Goal: Information Seeking & Learning: Learn about a topic

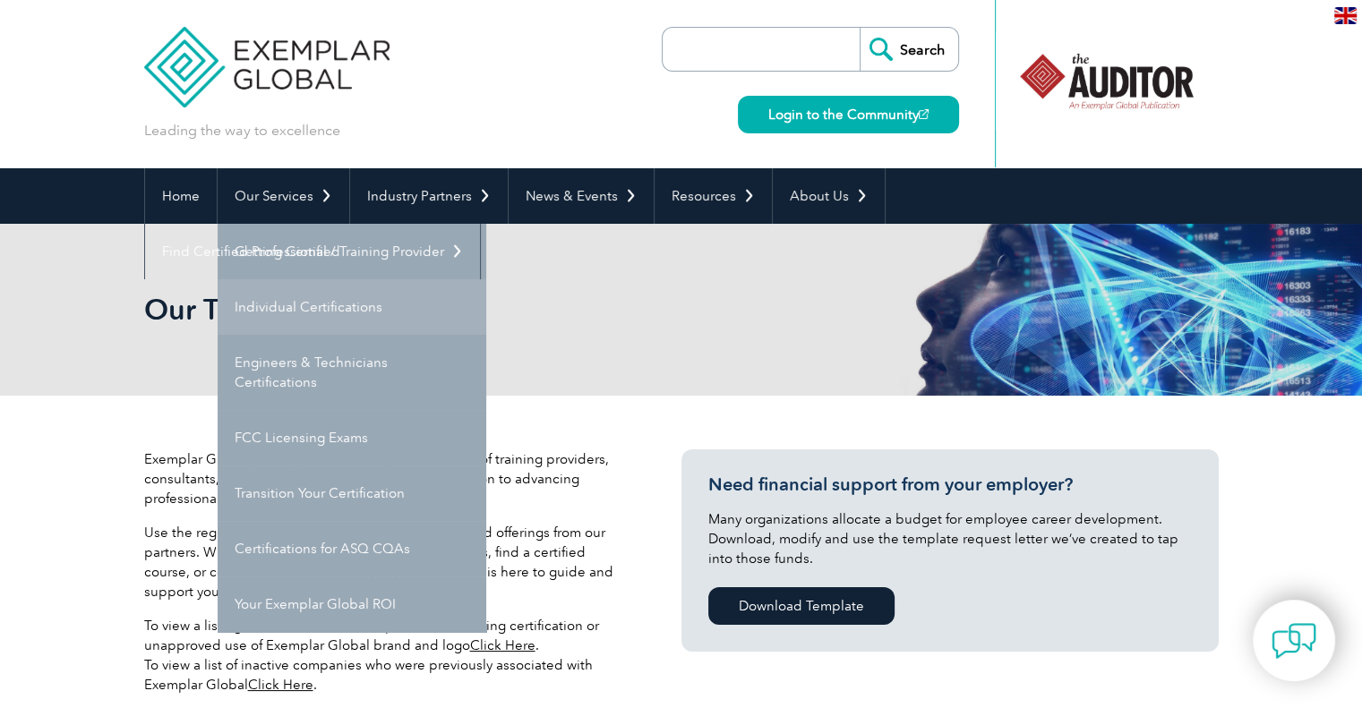
click at [289, 313] on link "Individual Certifications" at bounding box center [352, 307] width 269 height 56
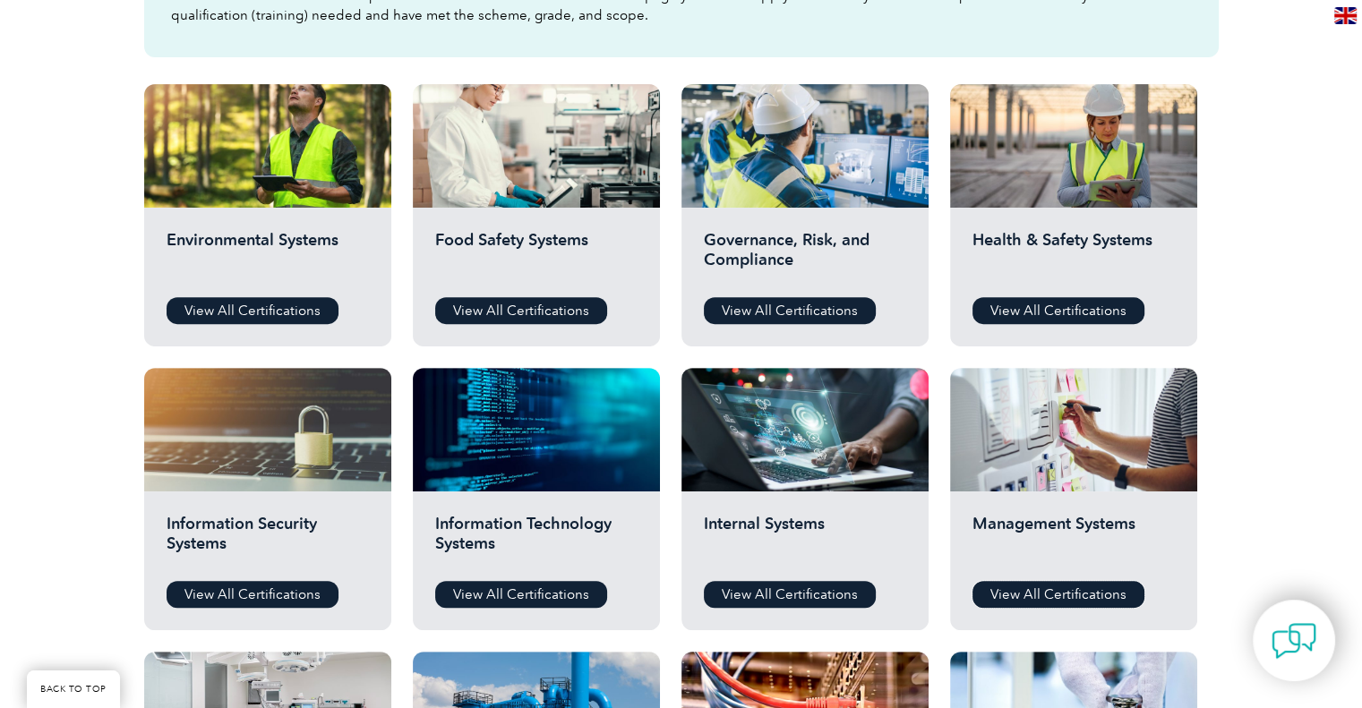
scroll to position [483, 0]
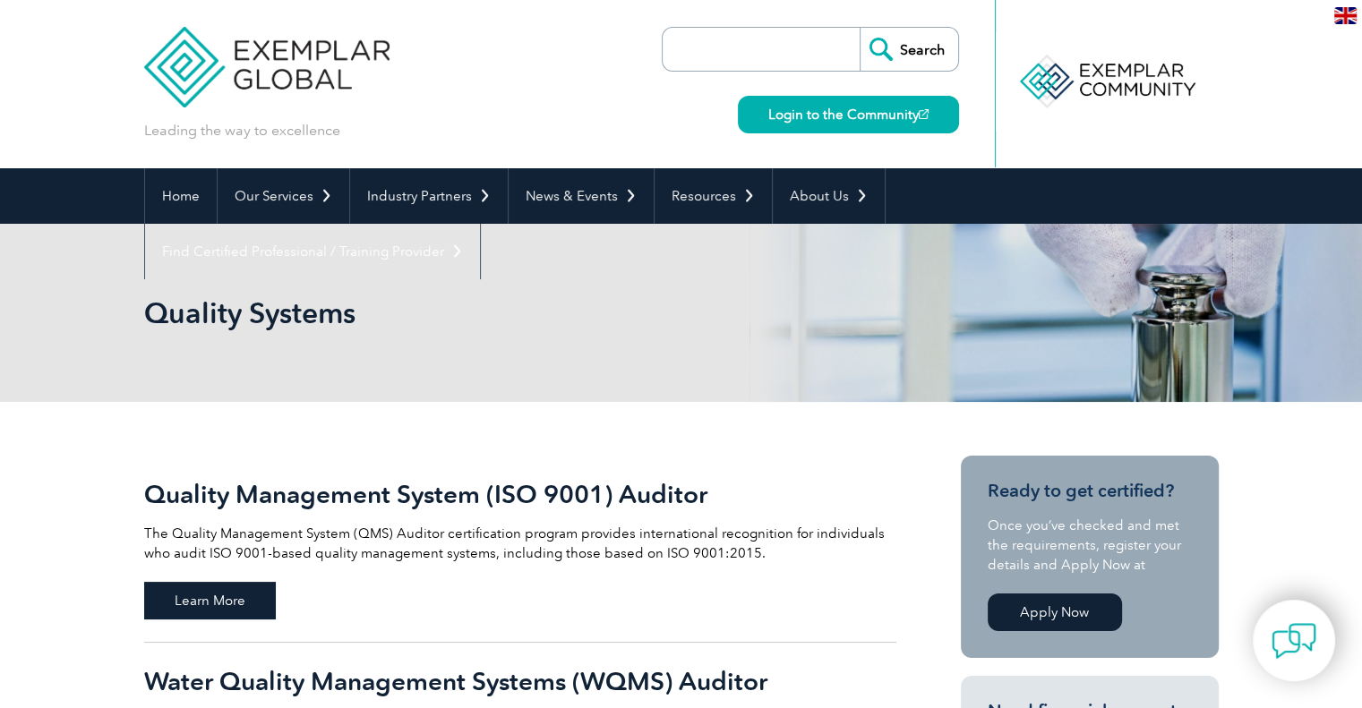
click at [210, 598] on span "Learn More" at bounding box center [210, 601] width 132 height 38
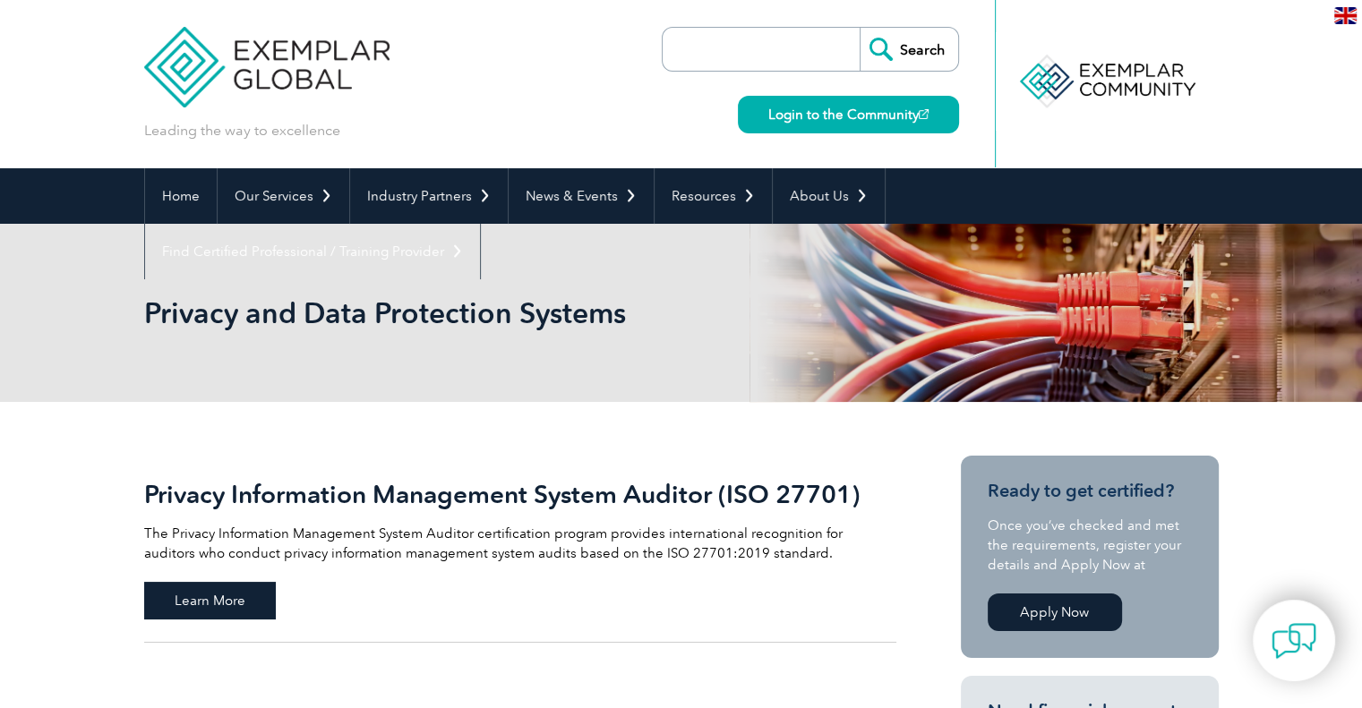
click at [235, 591] on span "Learn More" at bounding box center [210, 601] width 132 height 38
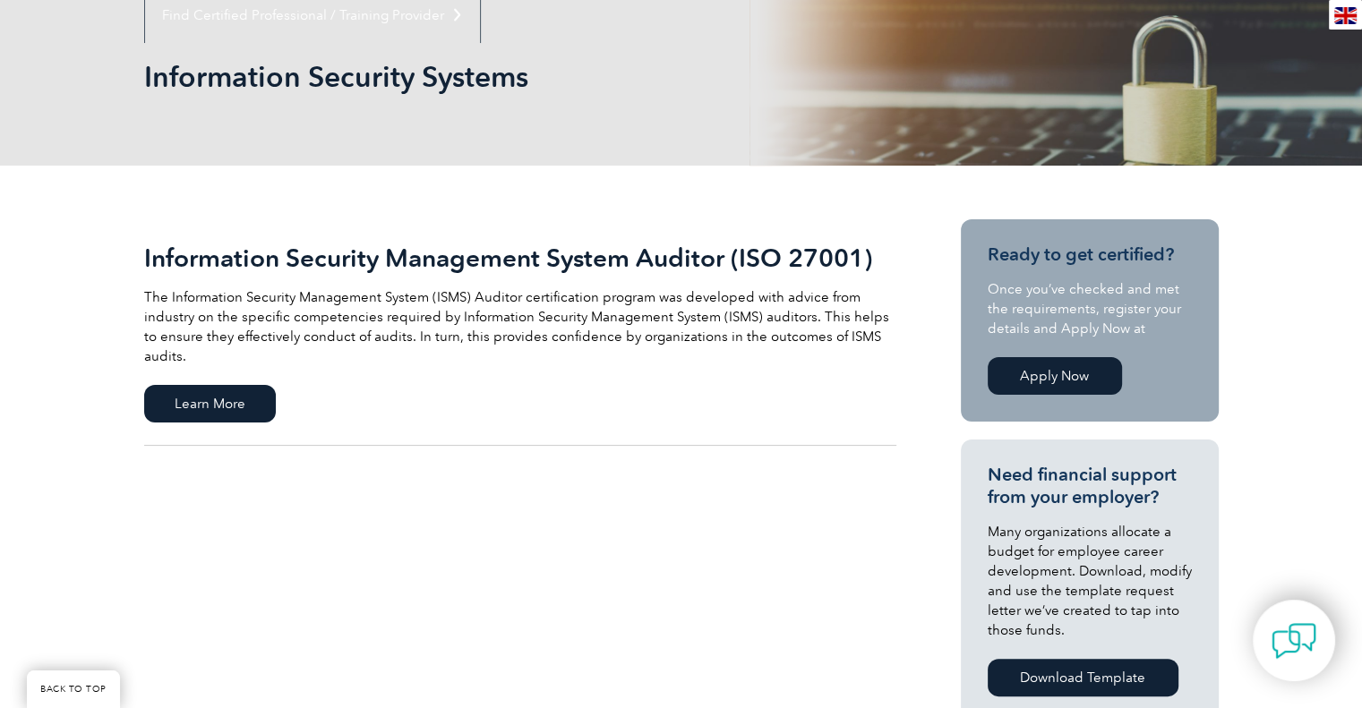
scroll to position [298, 0]
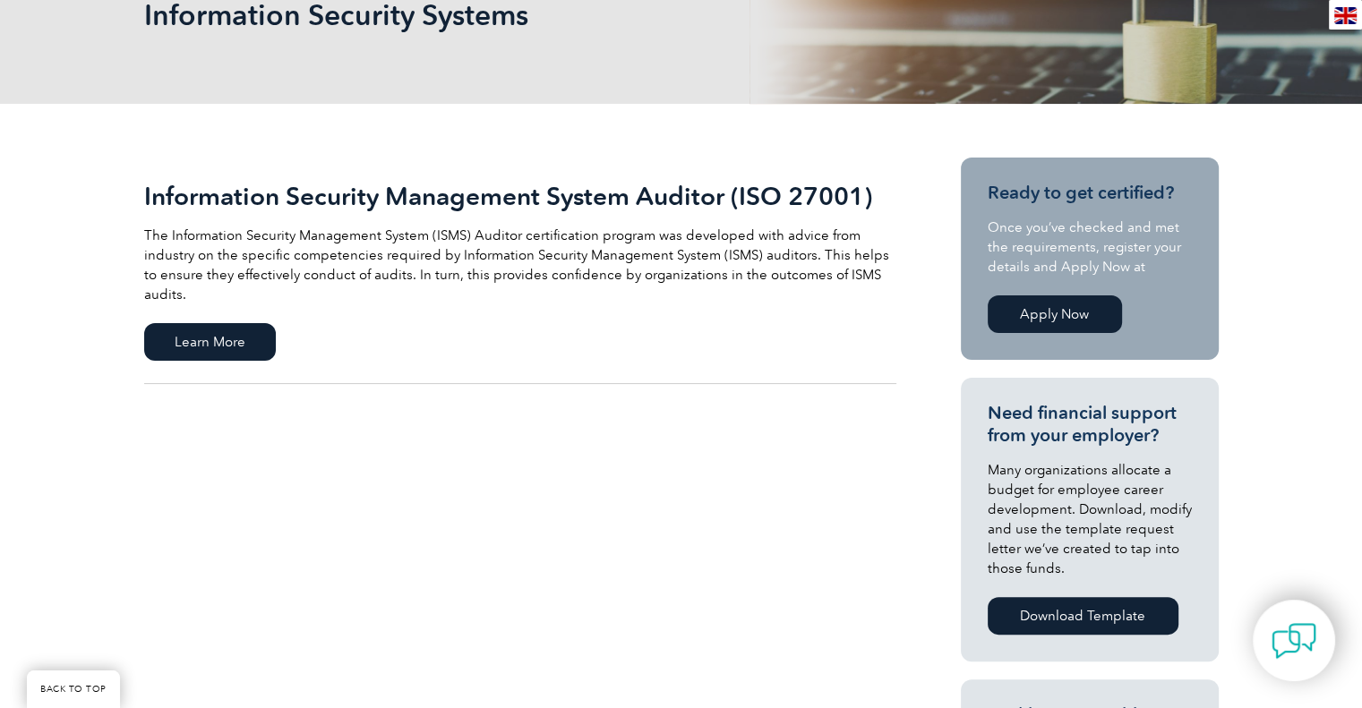
click at [273, 336] on link "Information Security Management System Auditor (ISO 27001) The Information Secu…" at bounding box center [520, 271] width 752 height 227
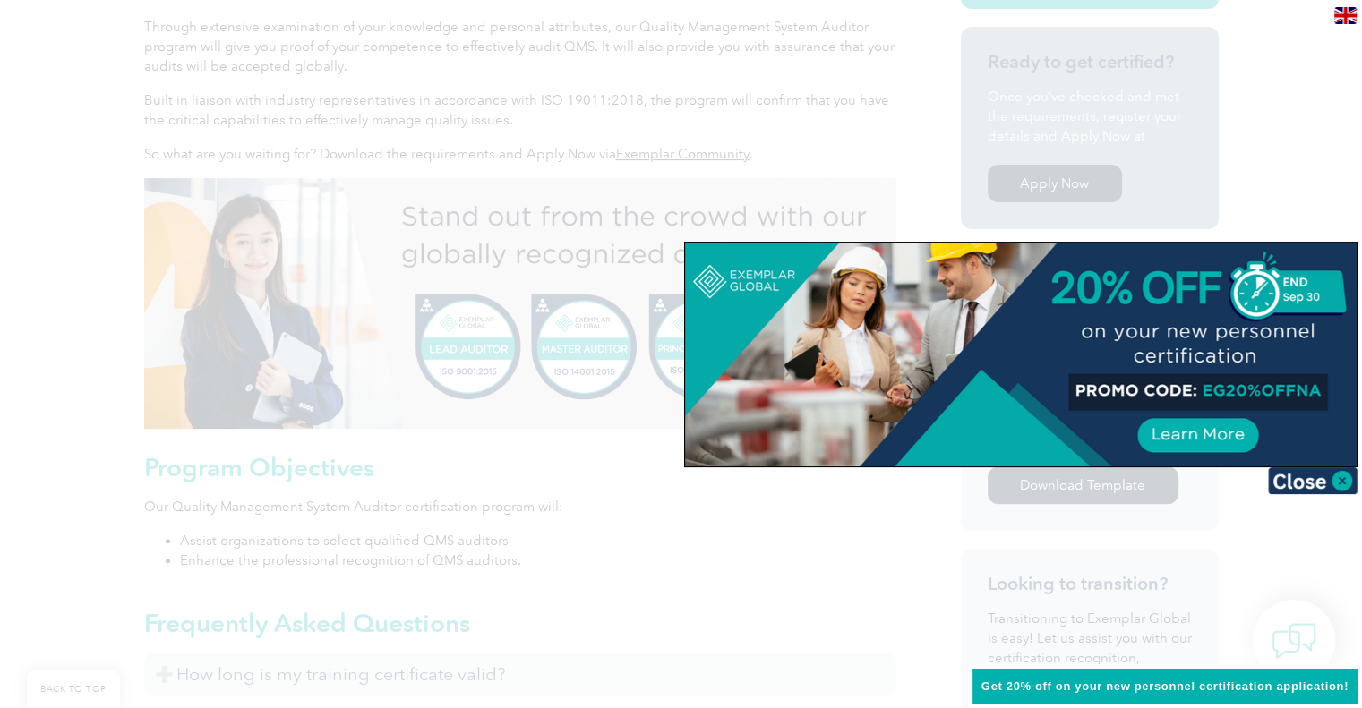
scroll to position [559, 0]
click at [1287, 483] on img at bounding box center [1313, 480] width 90 height 27
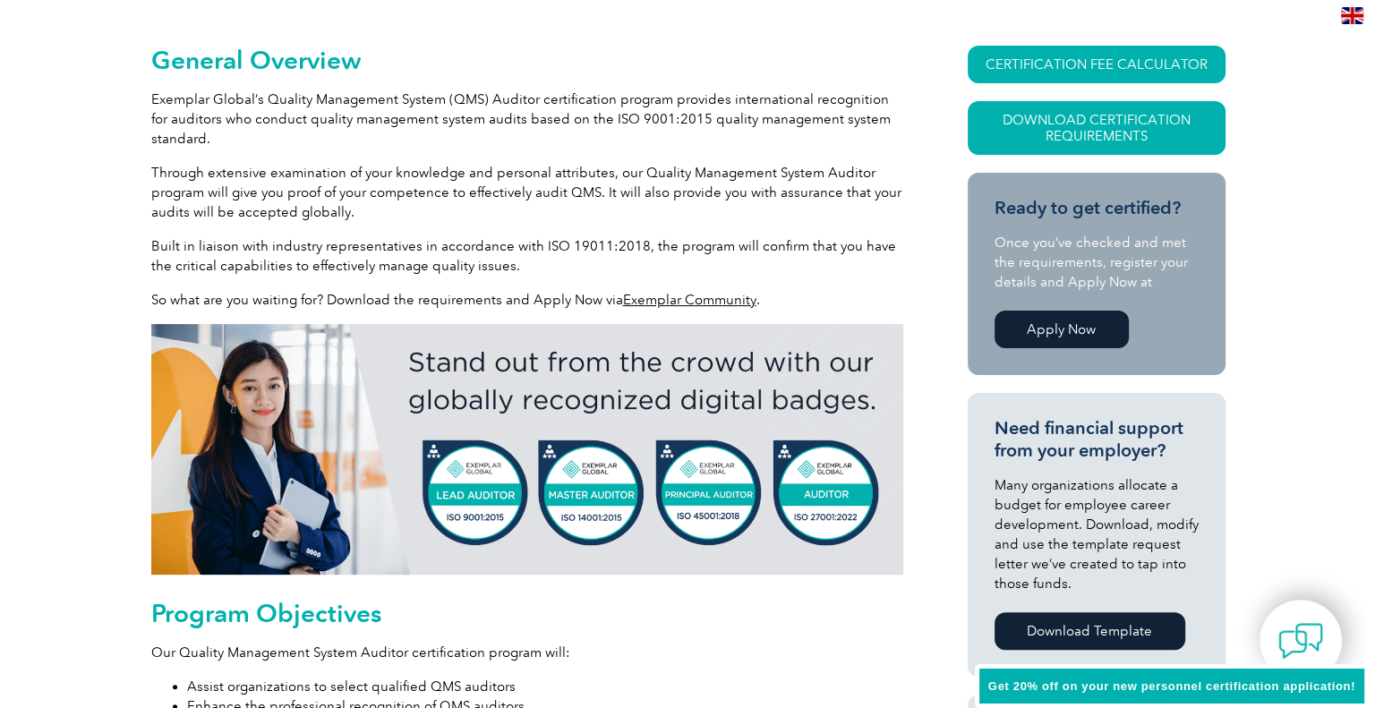
scroll to position [0, 0]
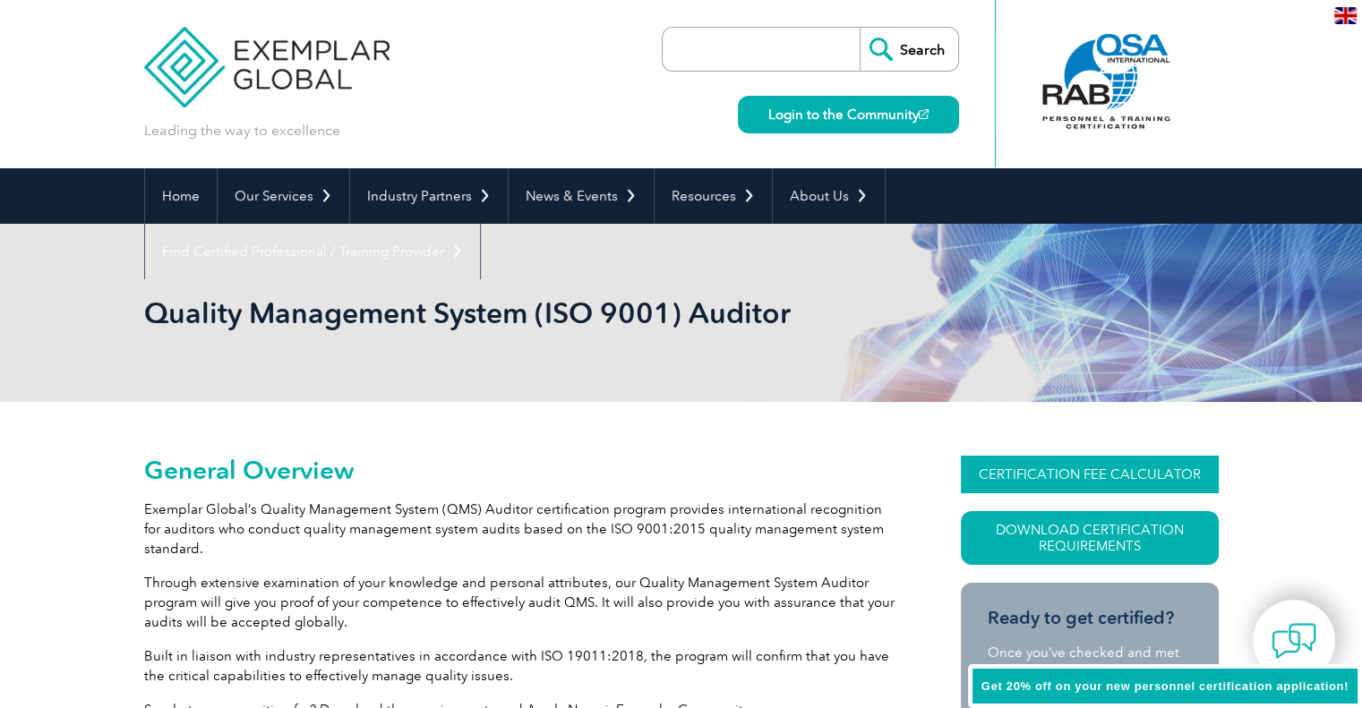
click at [1138, 478] on link "CERTIFICATION FEE CALCULATOR" at bounding box center [1090, 475] width 258 height 38
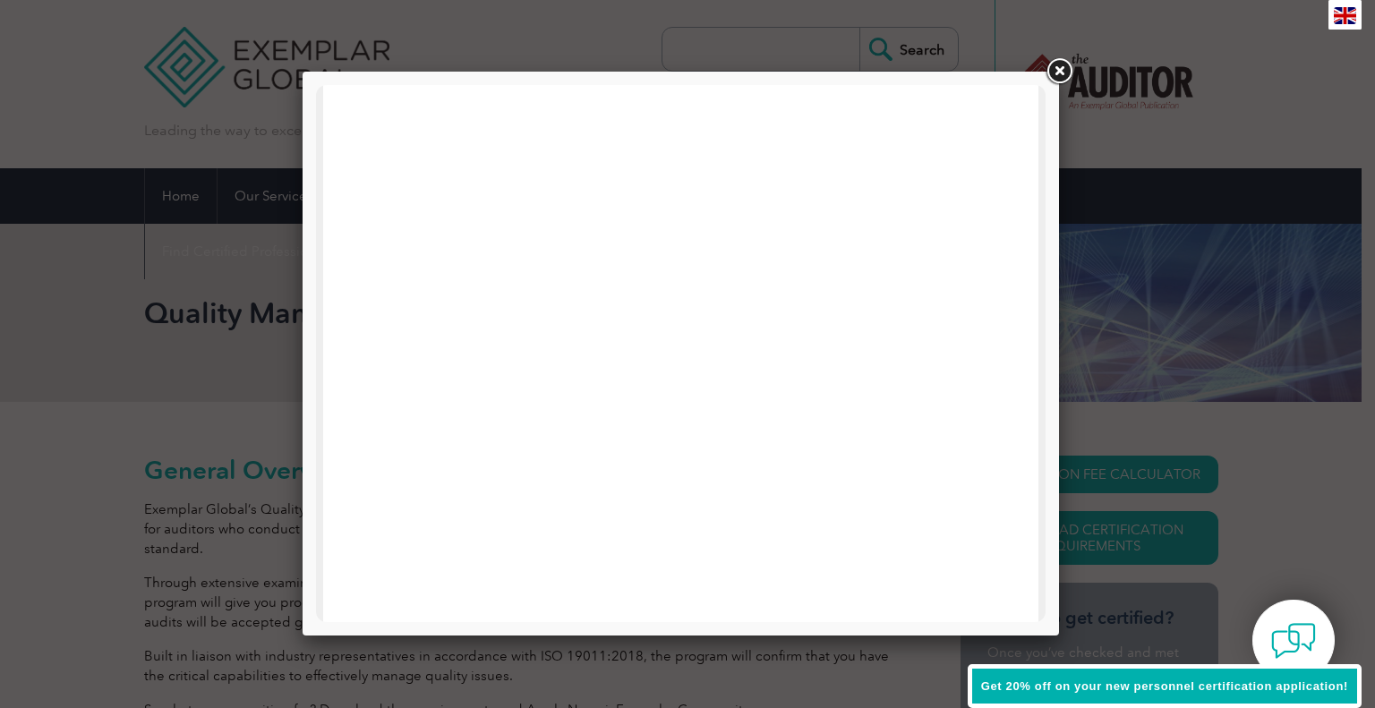
click at [1053, 74] on link at bounding box center [1059, 72] width 32 height 32
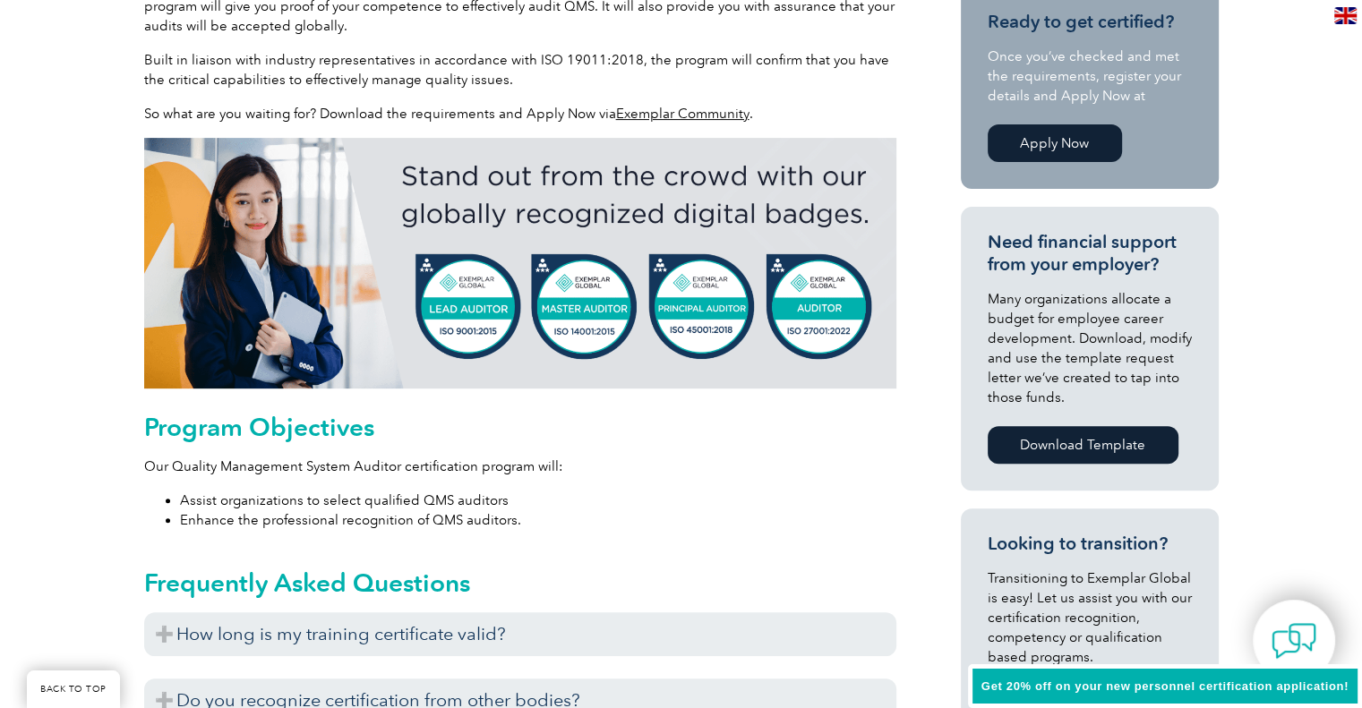
scroll to position [1044, 0]
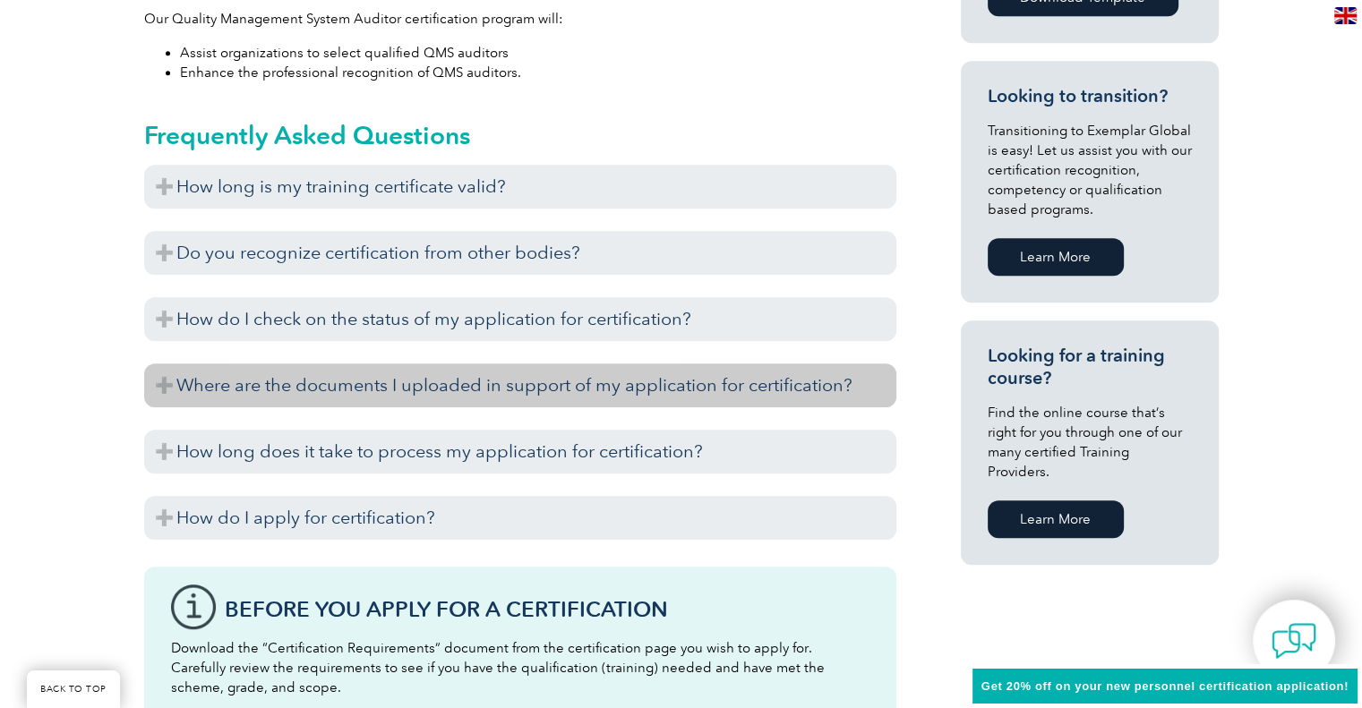
click at [404, 385] on h3 "Where are the documents I uploaded in support of my application for certificati…" at bounding box center [520, 386] width 752 height 44
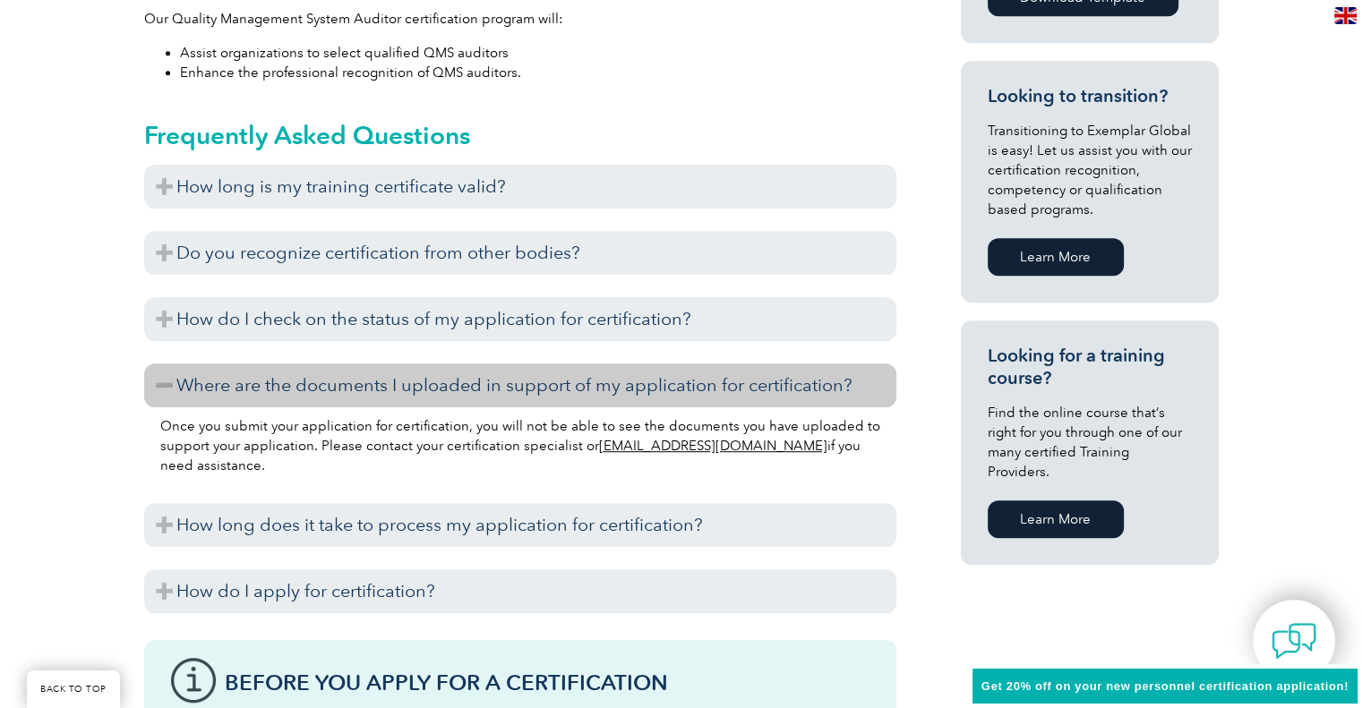
click at [404, 385] on h3 "Where are the documents I uploaded in support of my application for certificati…" at bounding box center [520, 386] width 752 height 44
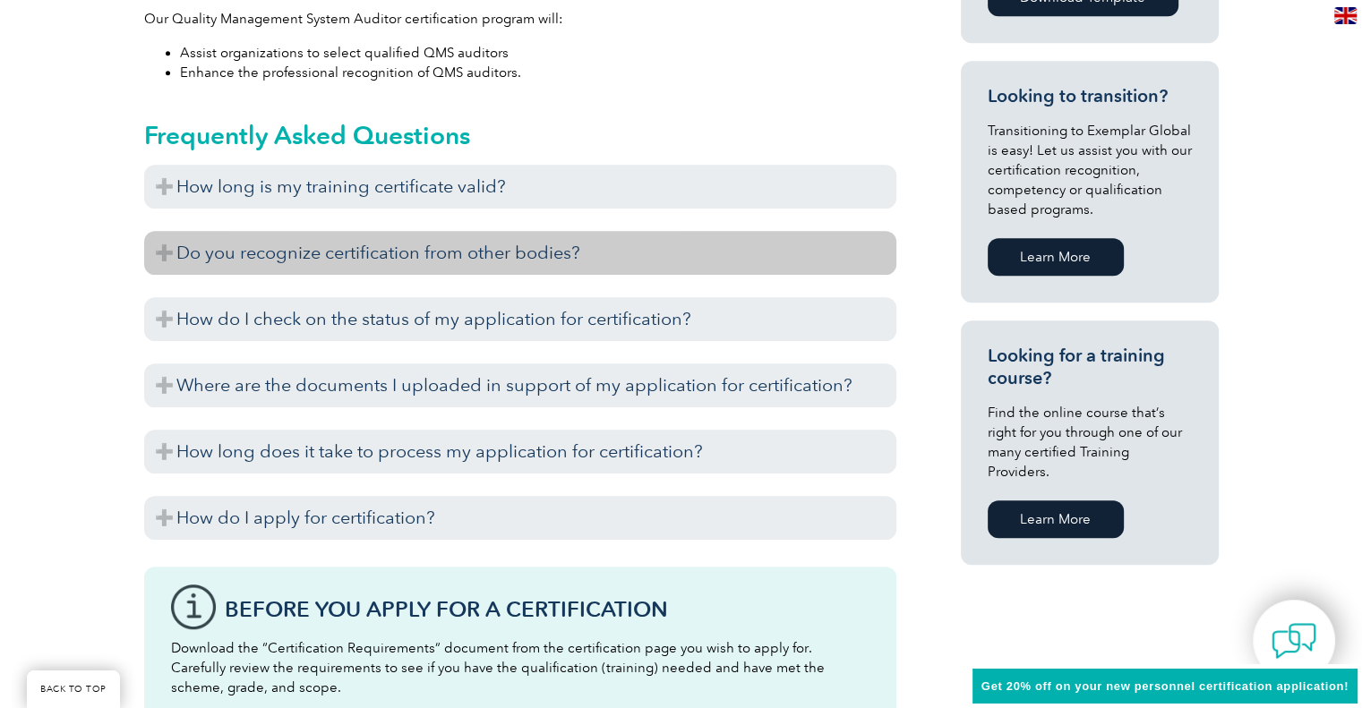
click at [448, 267] on h3 "Do you recognize certification from other bodies?" at bounding box center [520, 253] width 752 height 44
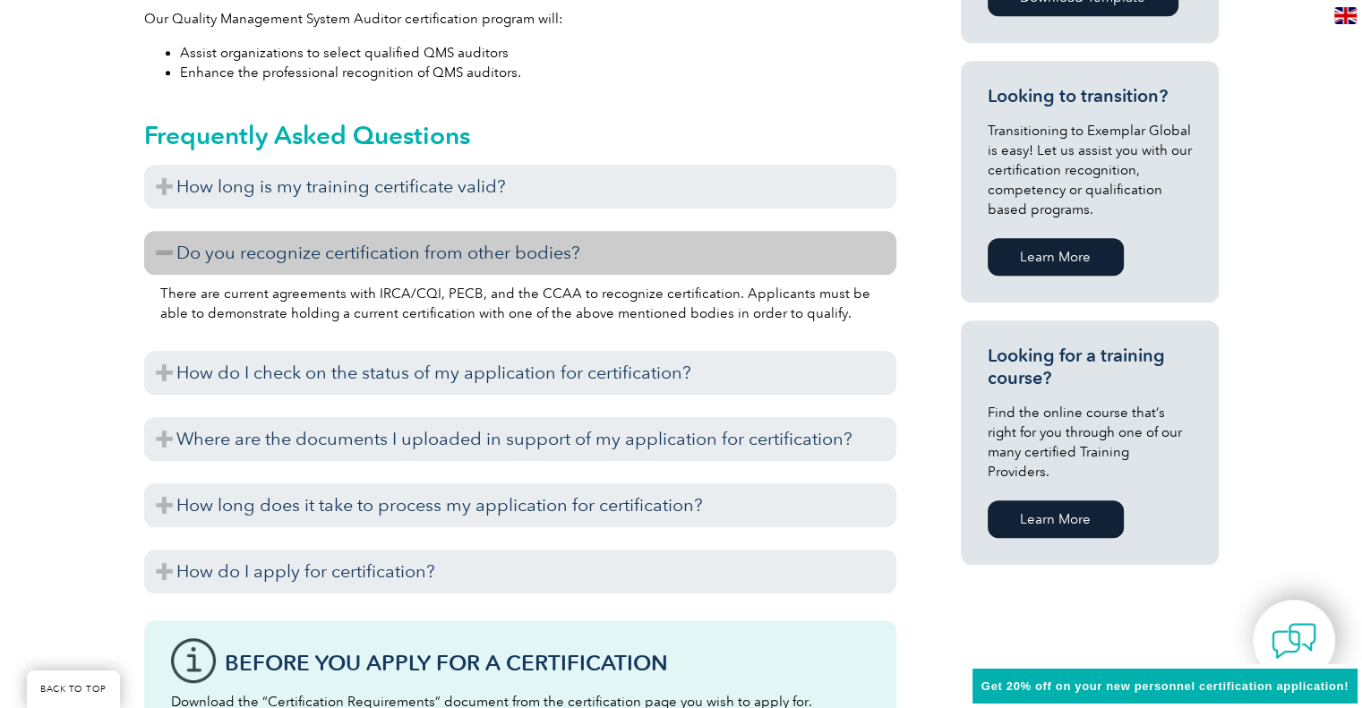
click at [612, 250] on h3 "Do you recognize certification from other bodies?" at bounding box center [520, 253] width 752 height 44
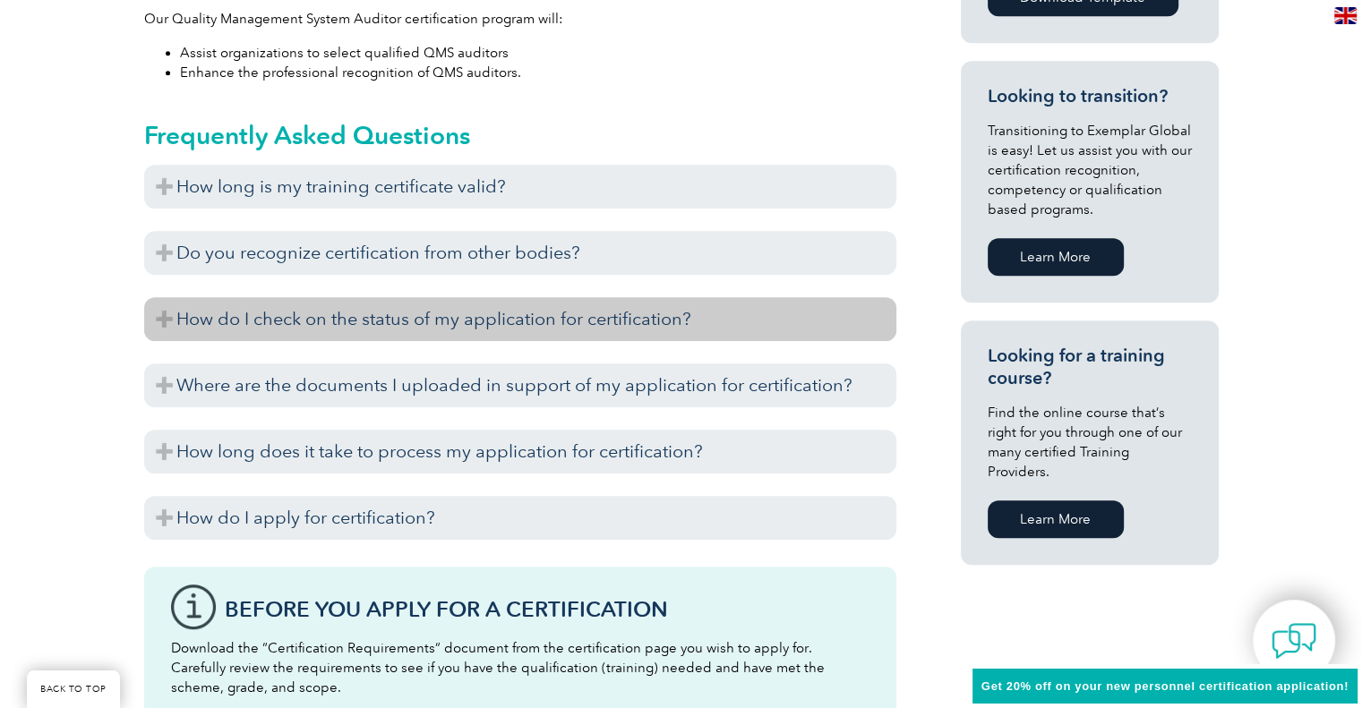
click at [505, 321] on h3 "How do I check on the status of my application for certification?" at bounding box center [520, 319] width 752 height 44
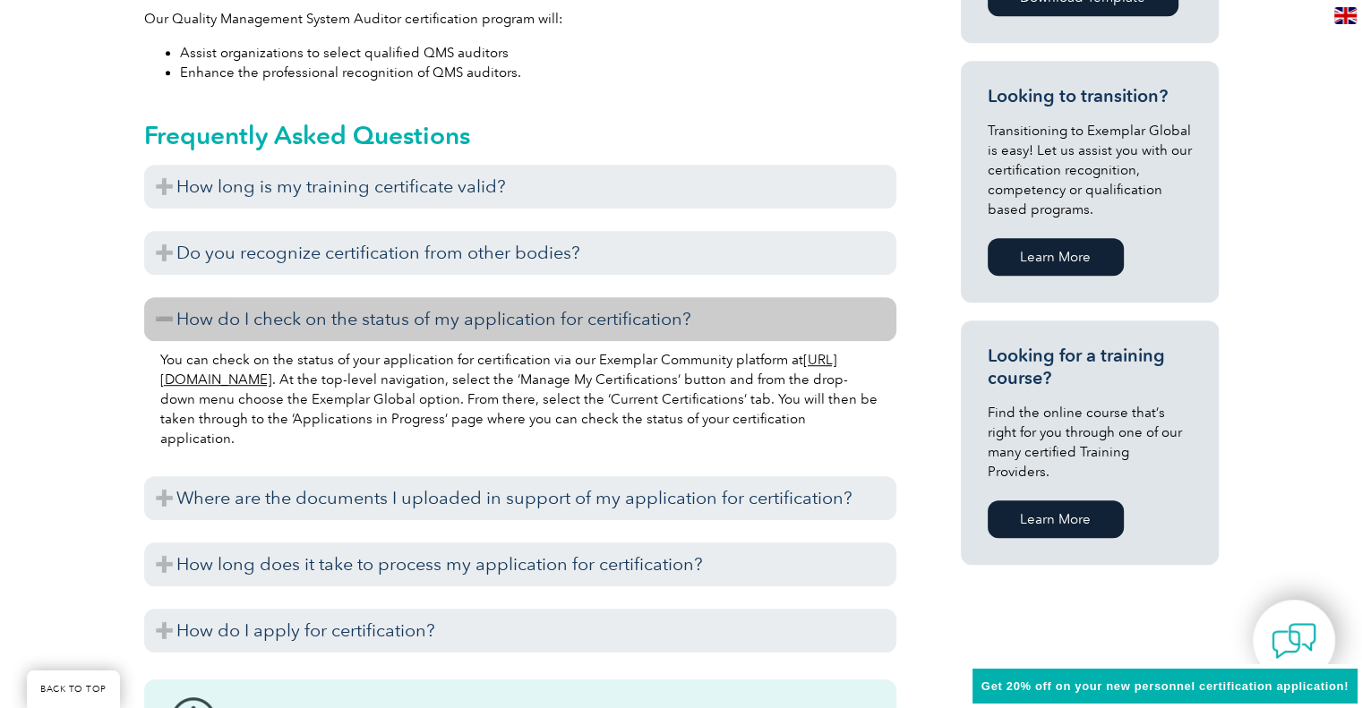
click at [505, 321] on h3 "How do I check on the status of my application for certification?" at bounding box center [520, 319] width 752 height 44
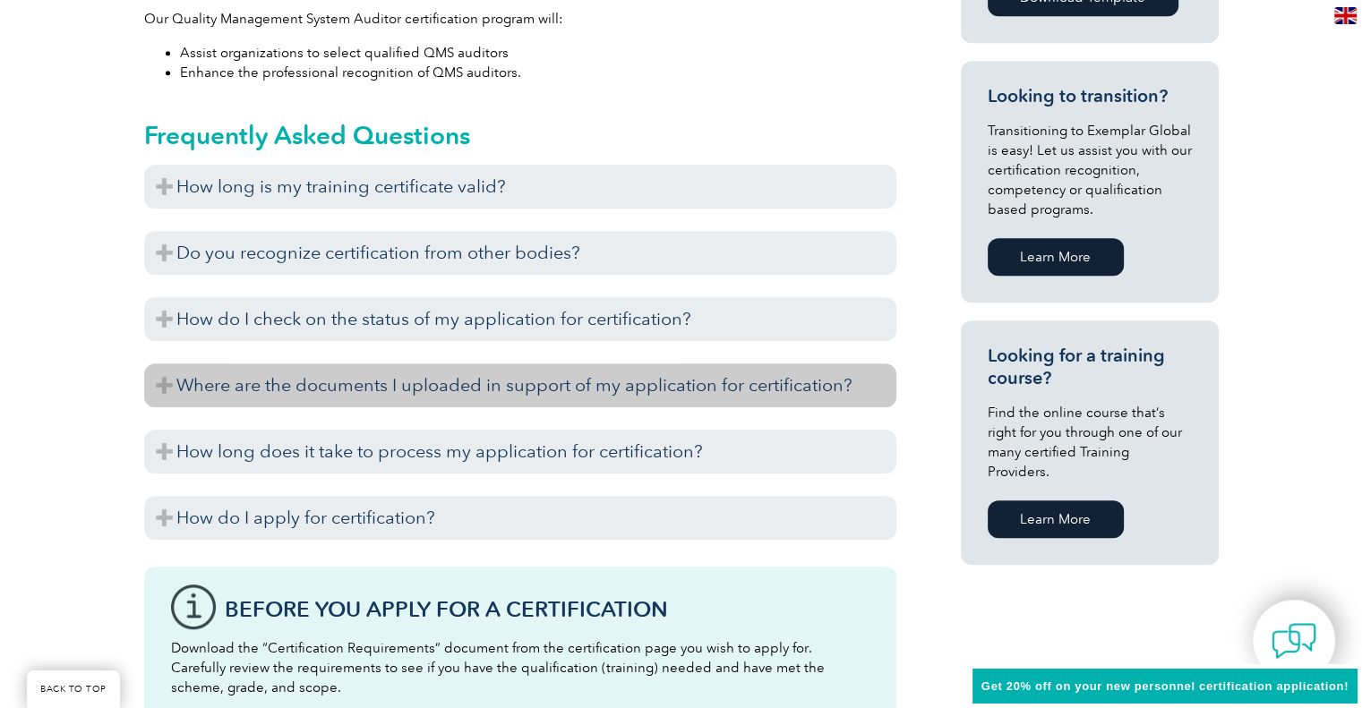
click at [438, 393] on h3 "Where are the documents I uploaded in support of my application for certificati…" at bounding box center [520, 386] width 752 height 44
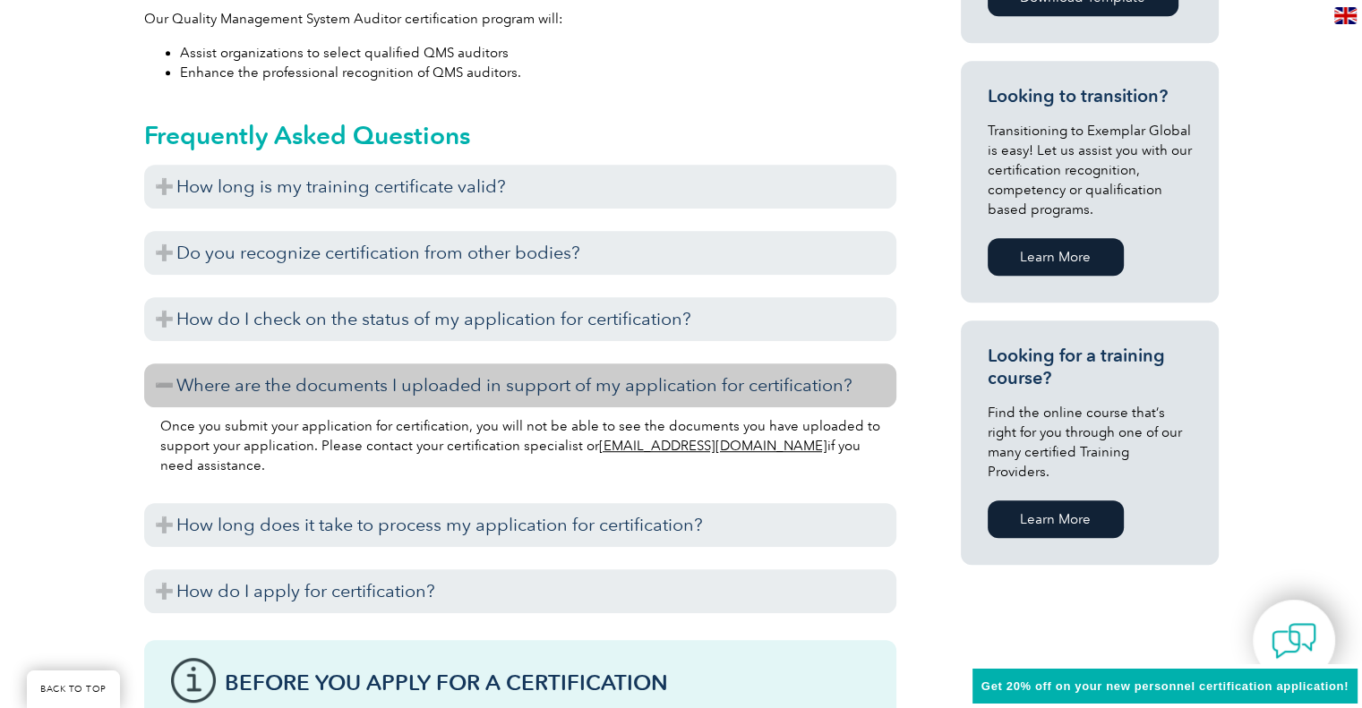
click at [438, 393] on h3 "Where are the documents I uploaded in support of my application for certificati…" at bounding box center [520, 386] width 752 height 44
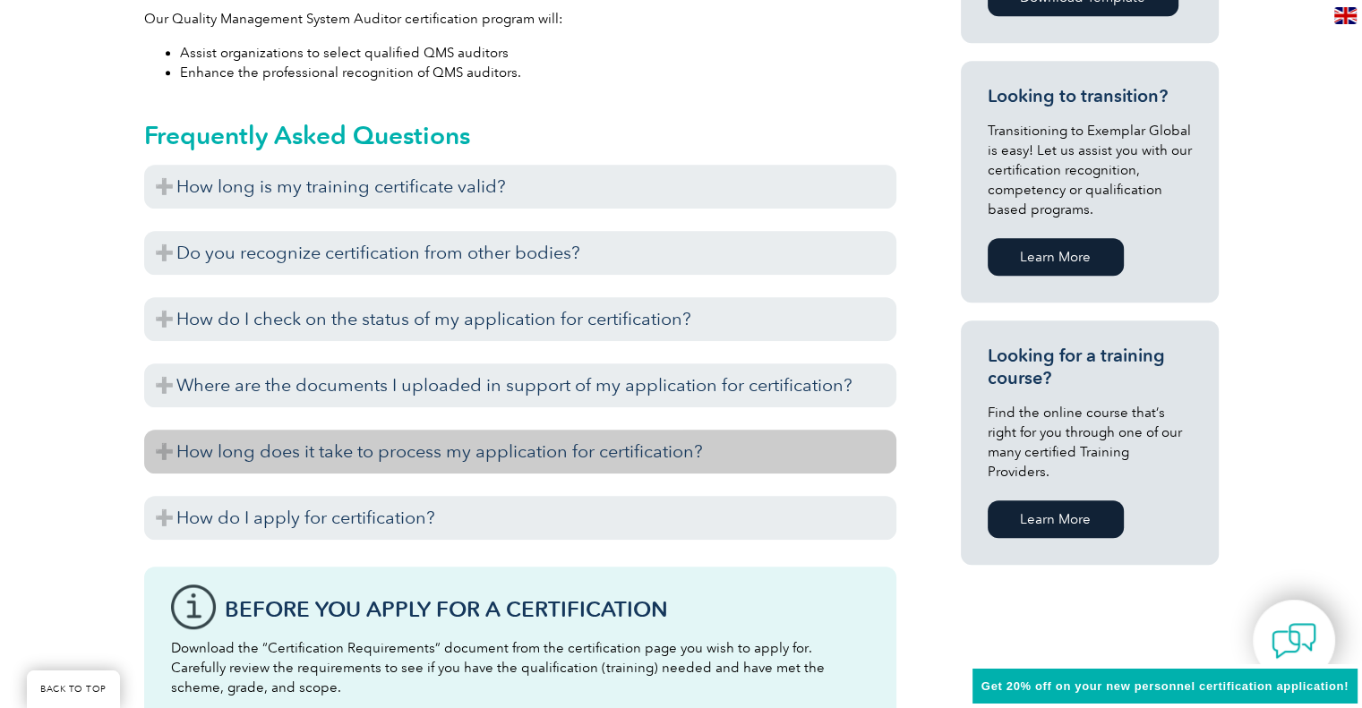
click at [419, 450] on h3 "How long does it take to process my application for certification?" at bounding box center [520, 452] width 752 height 44
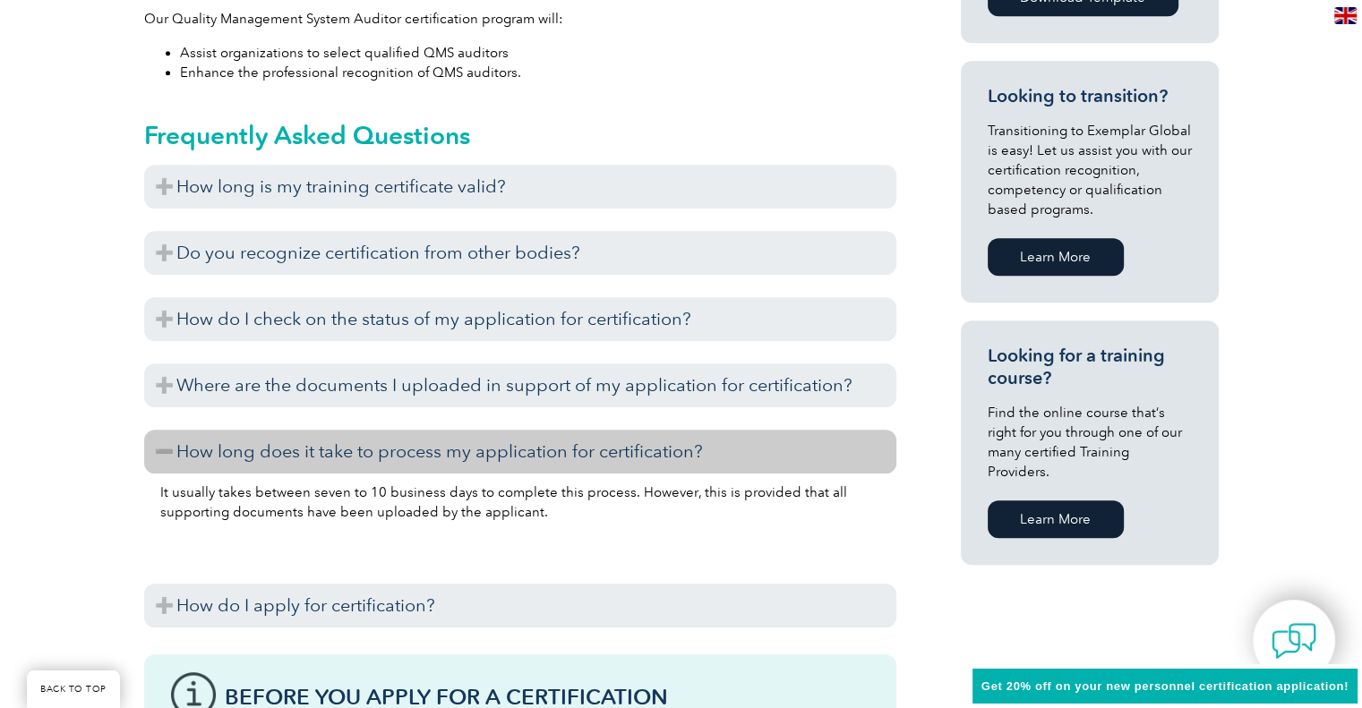
click at [419, 450] on h3 "How long does it take to process my application for certification?" at bounding box center [520, 452] width 752 height 44
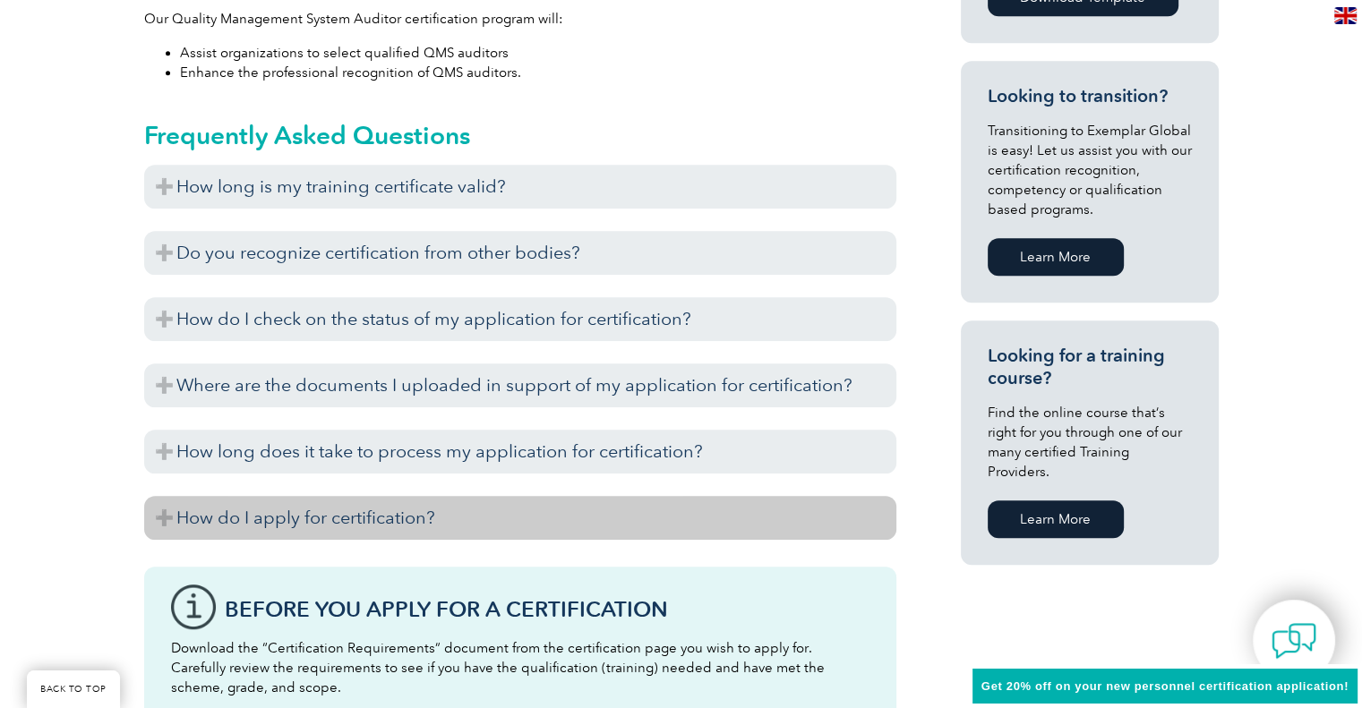
click at [401, 505] on h3 "How do I apply for certification?" at bounding box center [520, 518] width 752 height 44
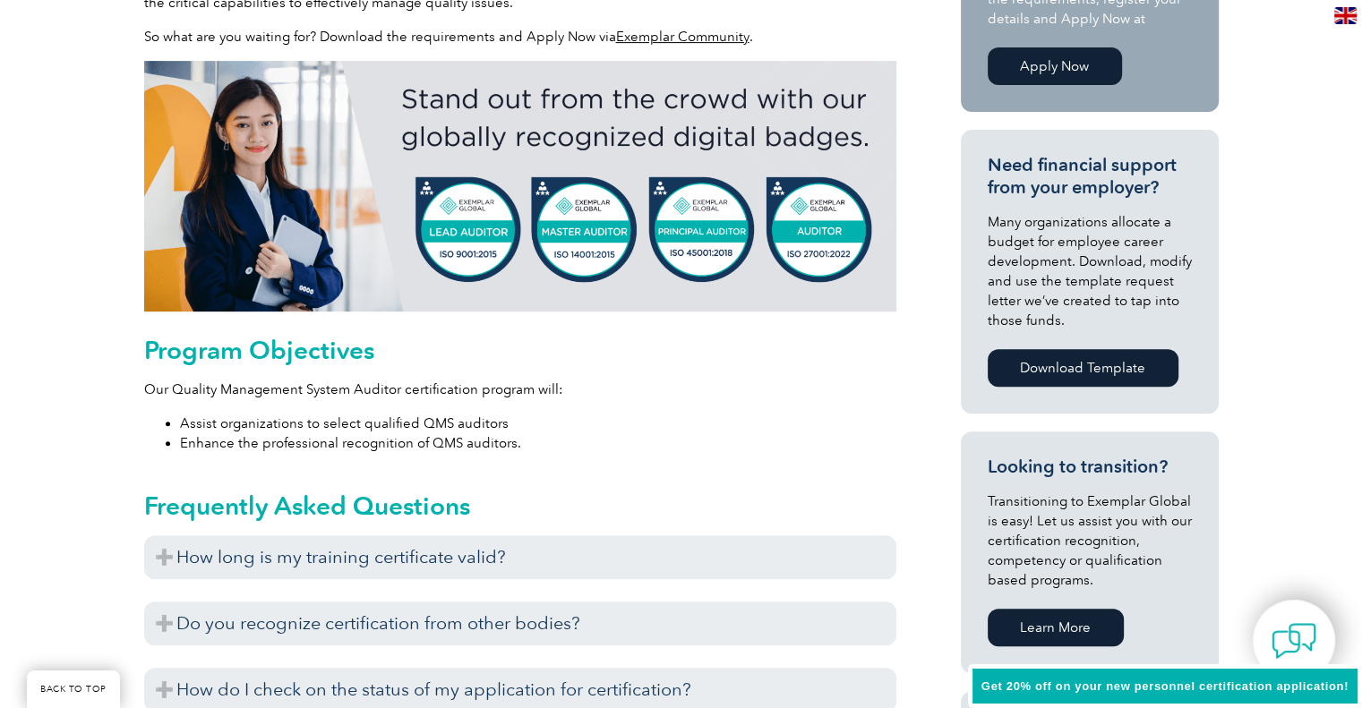
scroll to position [298, 0]
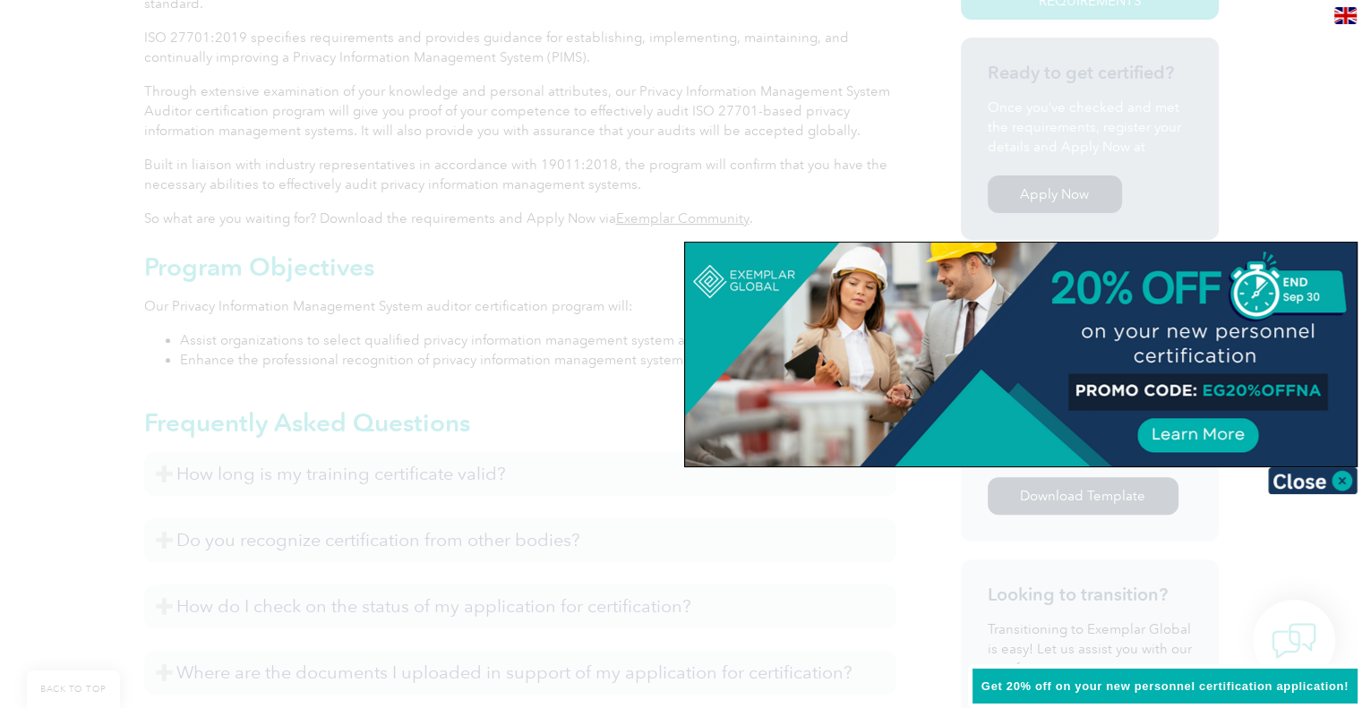
scroll to position [596, 0]
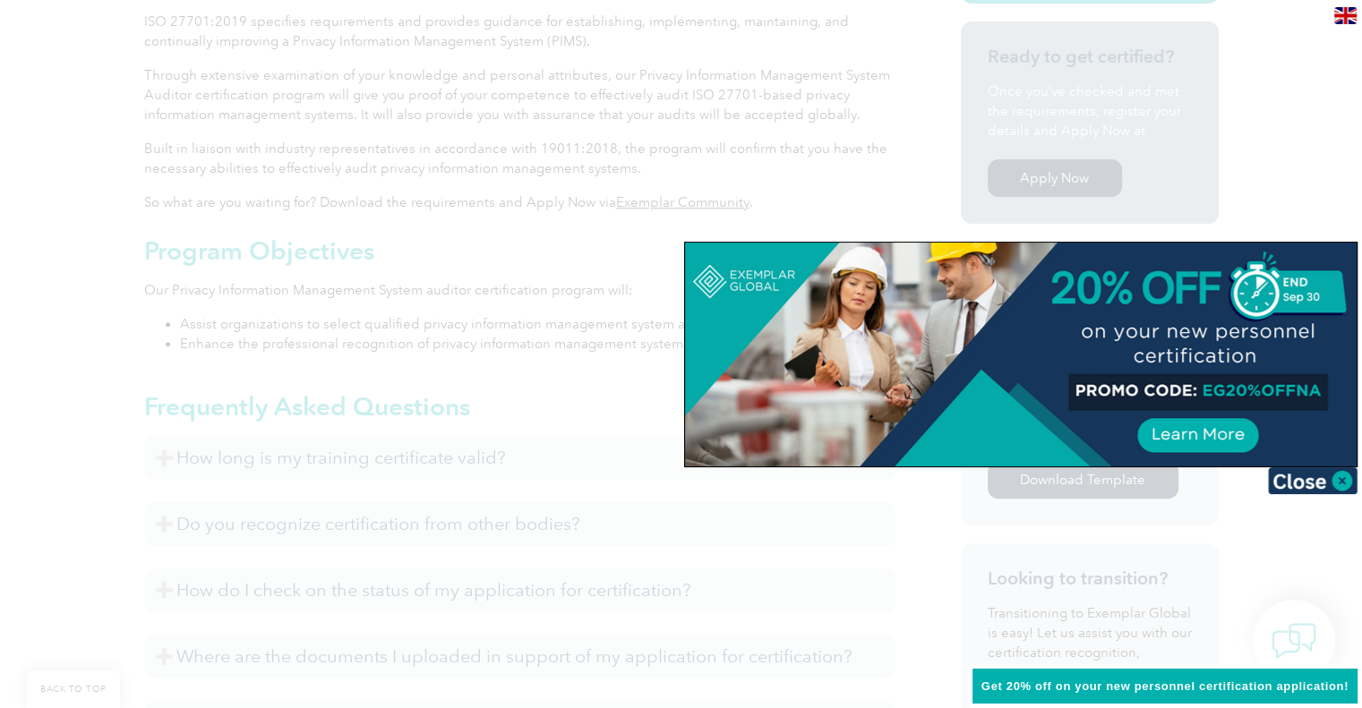
click at [1328, 477] on img at bounding box center [1313, 480] width 90 height 27
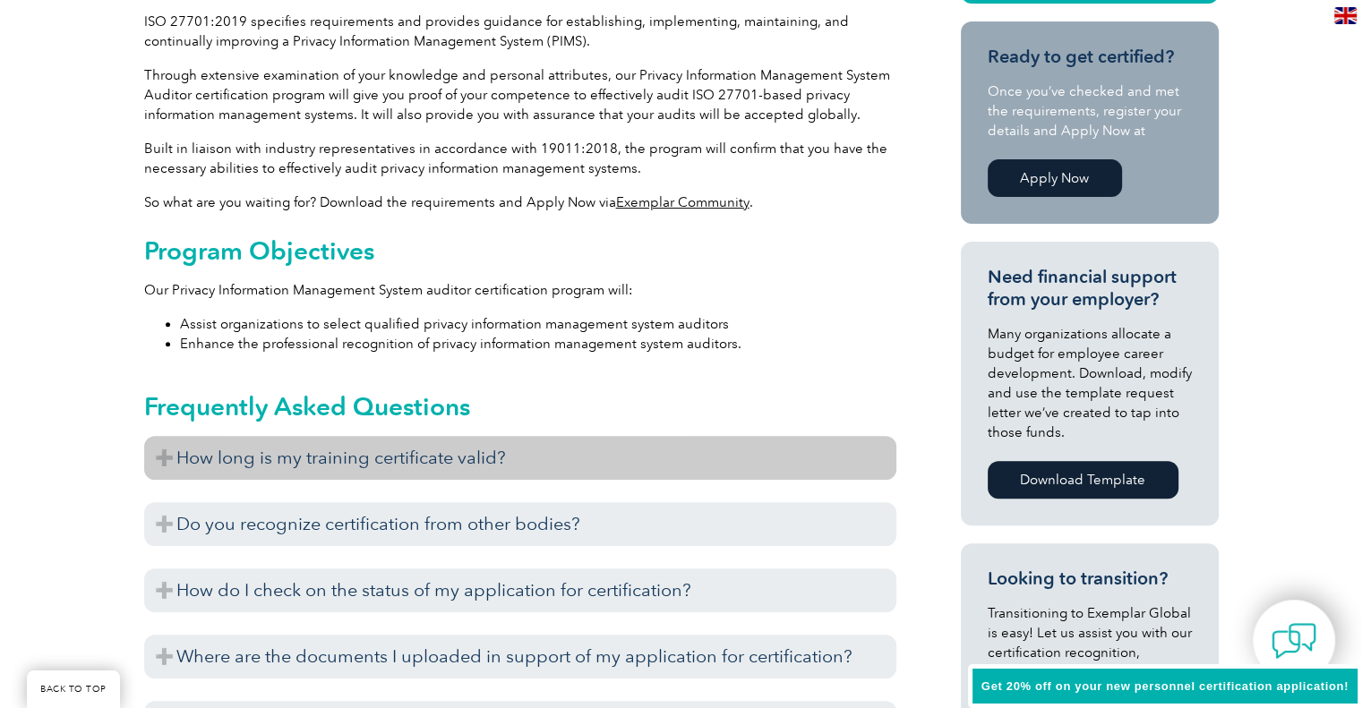
click at [643, 475] on h3 "How long is my training certificate valid?" at bounding box center [520, 458] width 752 height 44
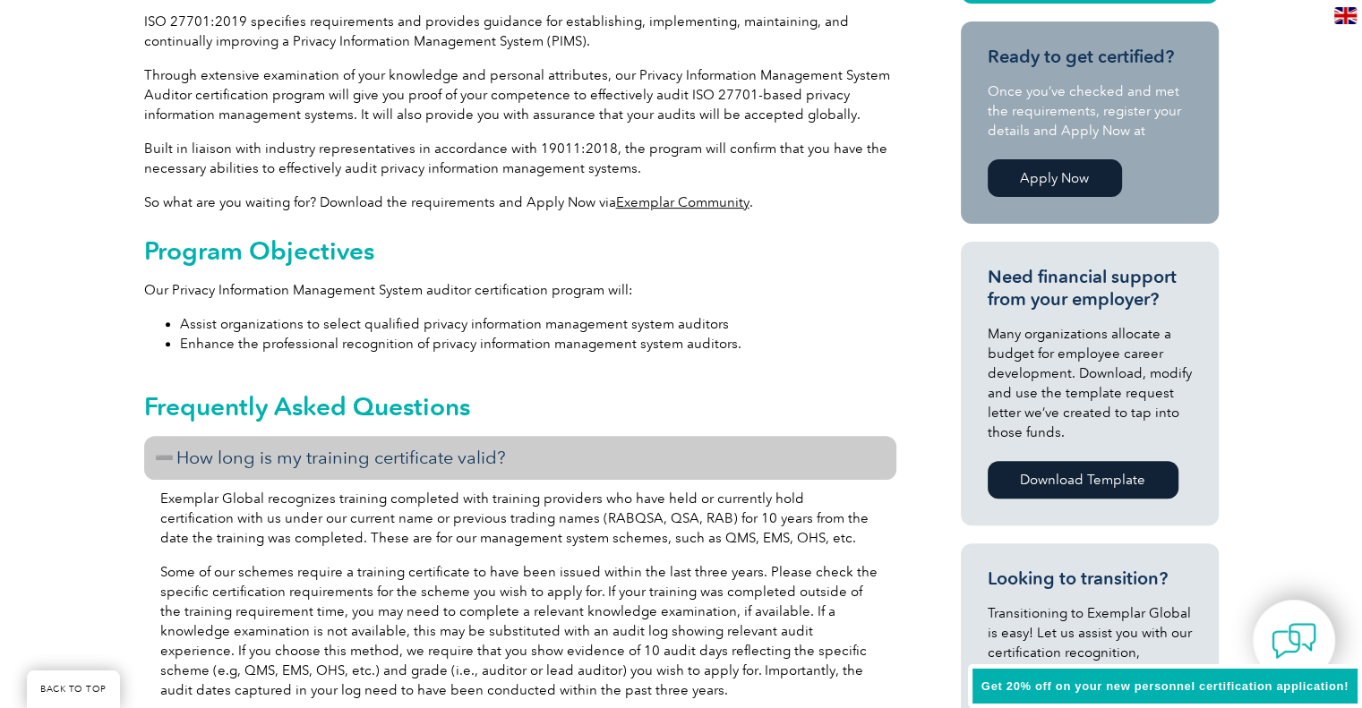
click at [643, 475] on h3 "How long is my training certificate valid?" at bounding box center [520, 458] width 752 height 44
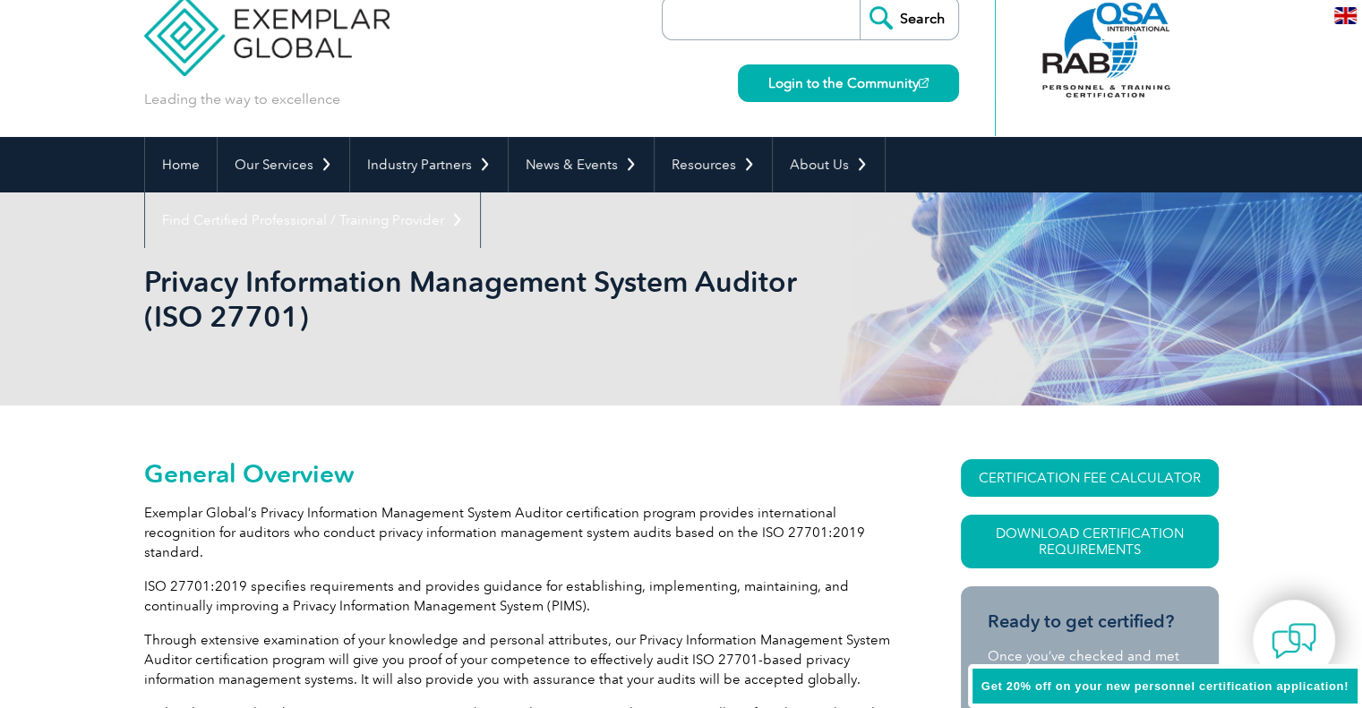
scroll to position [0, 0]
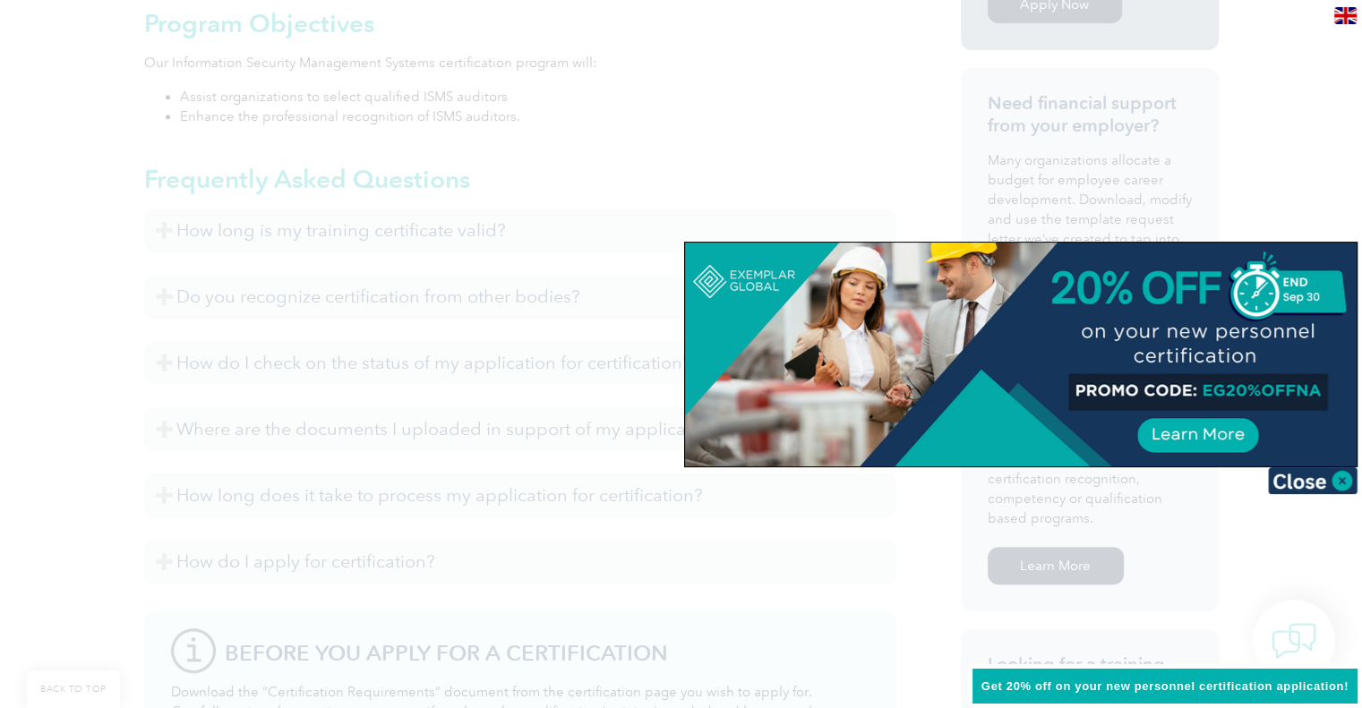
scroll to position [895, 0]
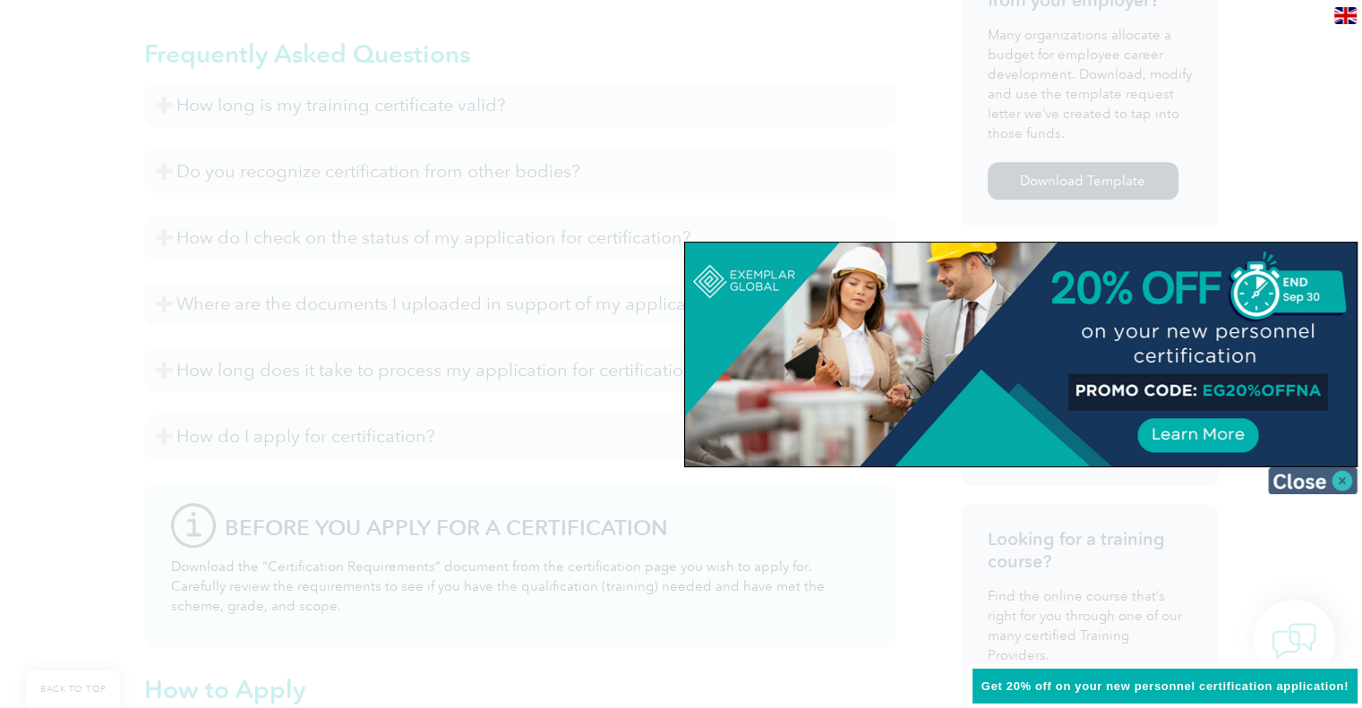
click at [1306, 481] on img at bounding box center [1313, 480] width 90 height 27
